Goal: Find specific page/section: Find specific page/section

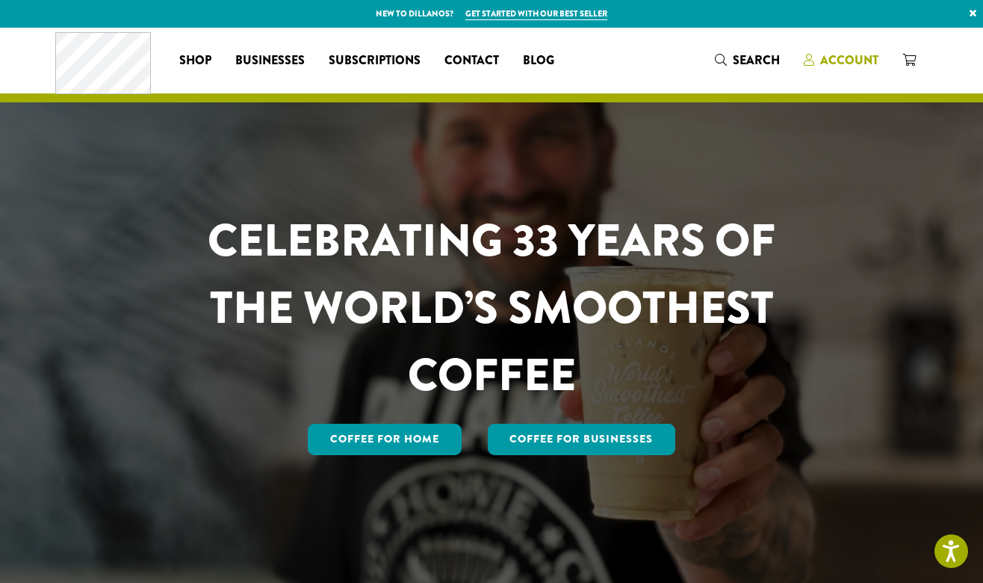
click at [837, 64] on div "Coffee All Coffees Best Sellers Blends Single Origins Dillanos Limited Organic …" at bounding box center [491, 60] width 873 height 62
click at [843, 65] on span "Account" at bounding box center [849, 60] width 58 height 17
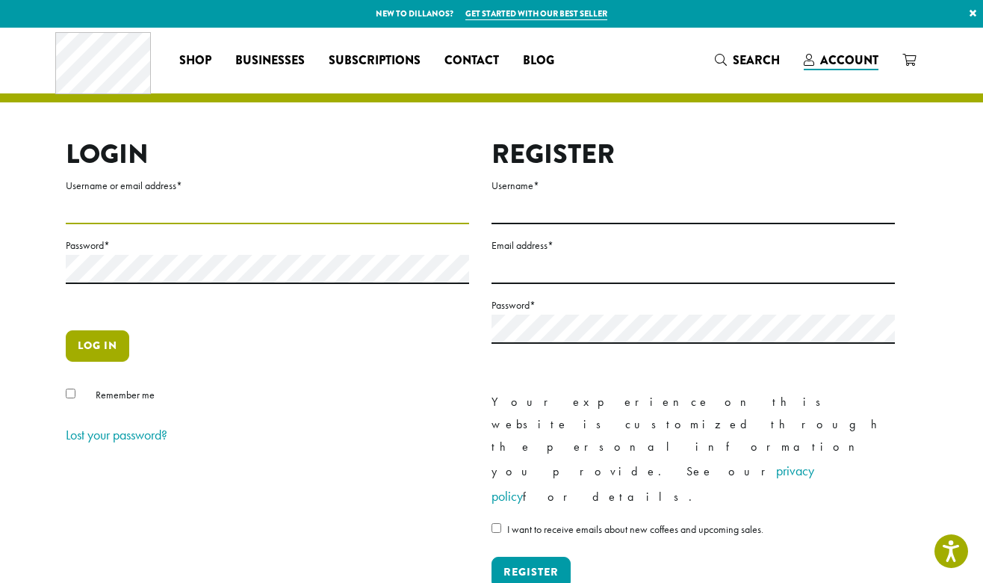
type input "**********"
click at [104, 341] on button "Log in" at bounding box center [98, 345] width 64 height 31
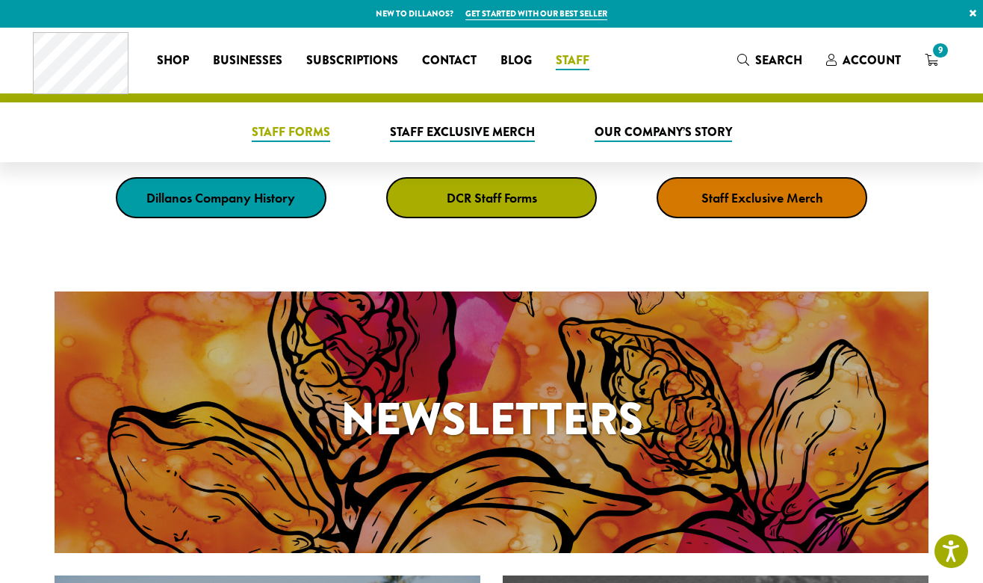
click at [291, 134] on span "Staff Forms" at bounding box center [291, 132] width 78 height 19
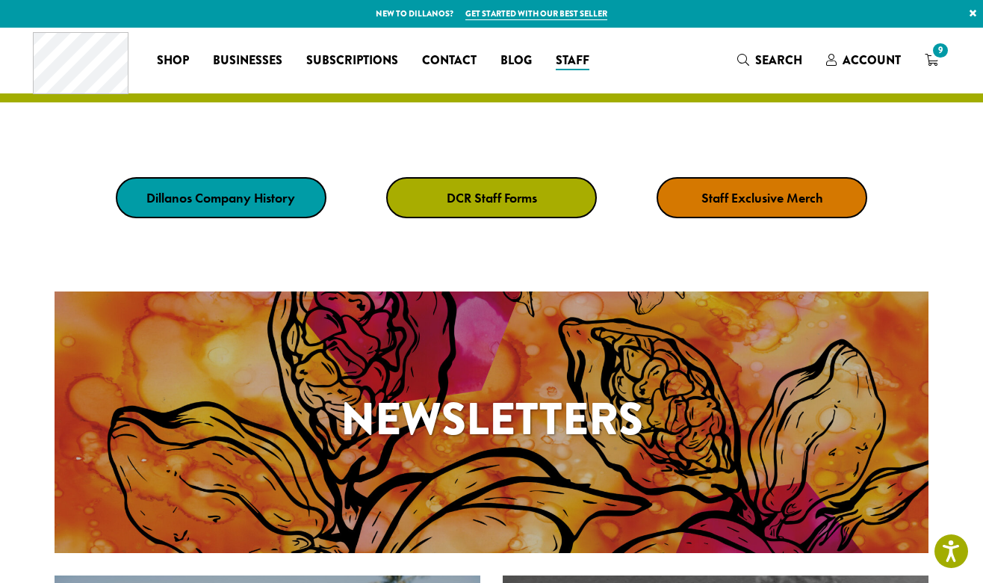
click at [498, 185] on link "DCR Staff Forms" at bounding box center [491, 197] width 211 height 41
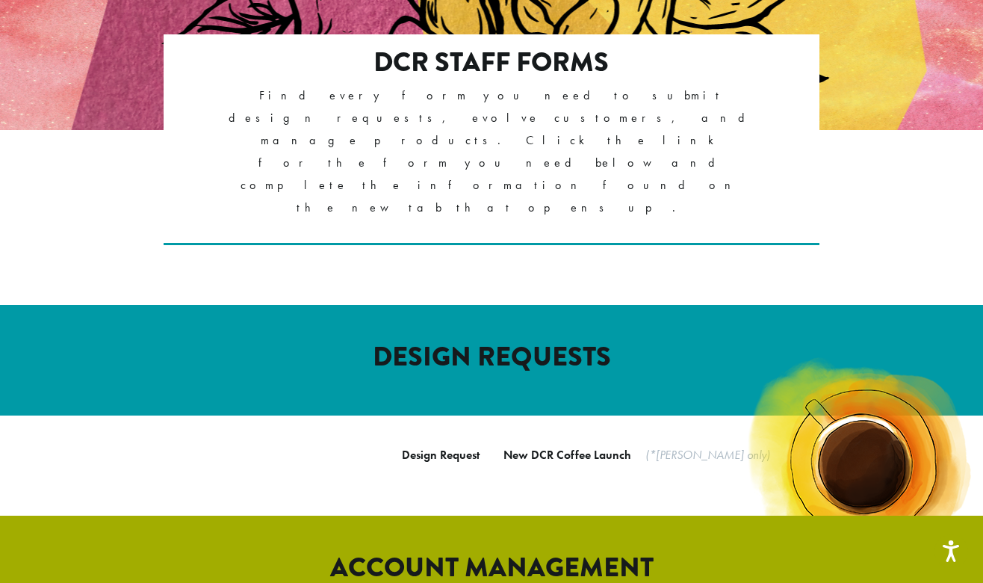
scroll to position [294, 0]
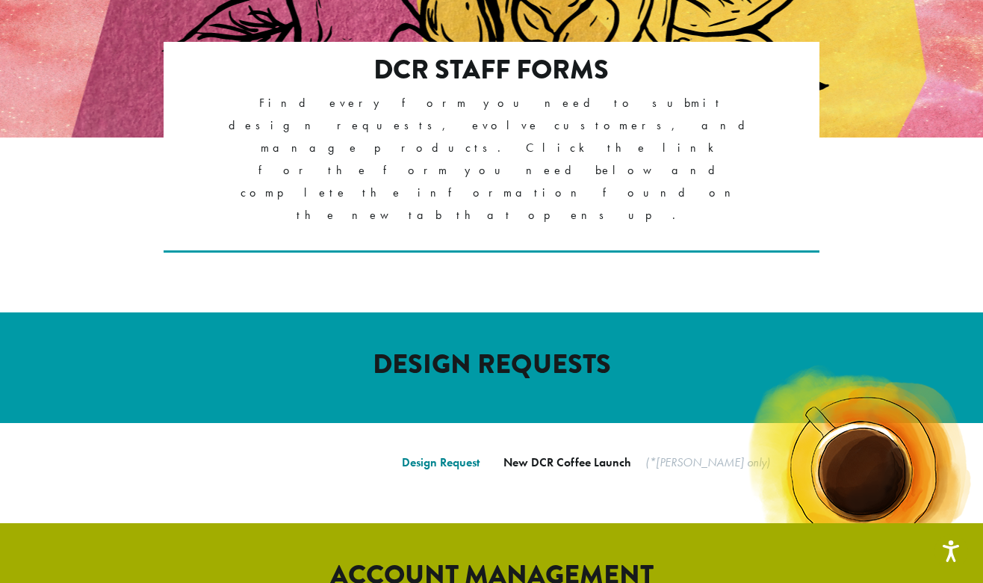
click at [442, 454] on link "Design Request" at bounding box center [441, 462] width 78 height 16
